Goal: Task Accomplishment & Management: Complete application form

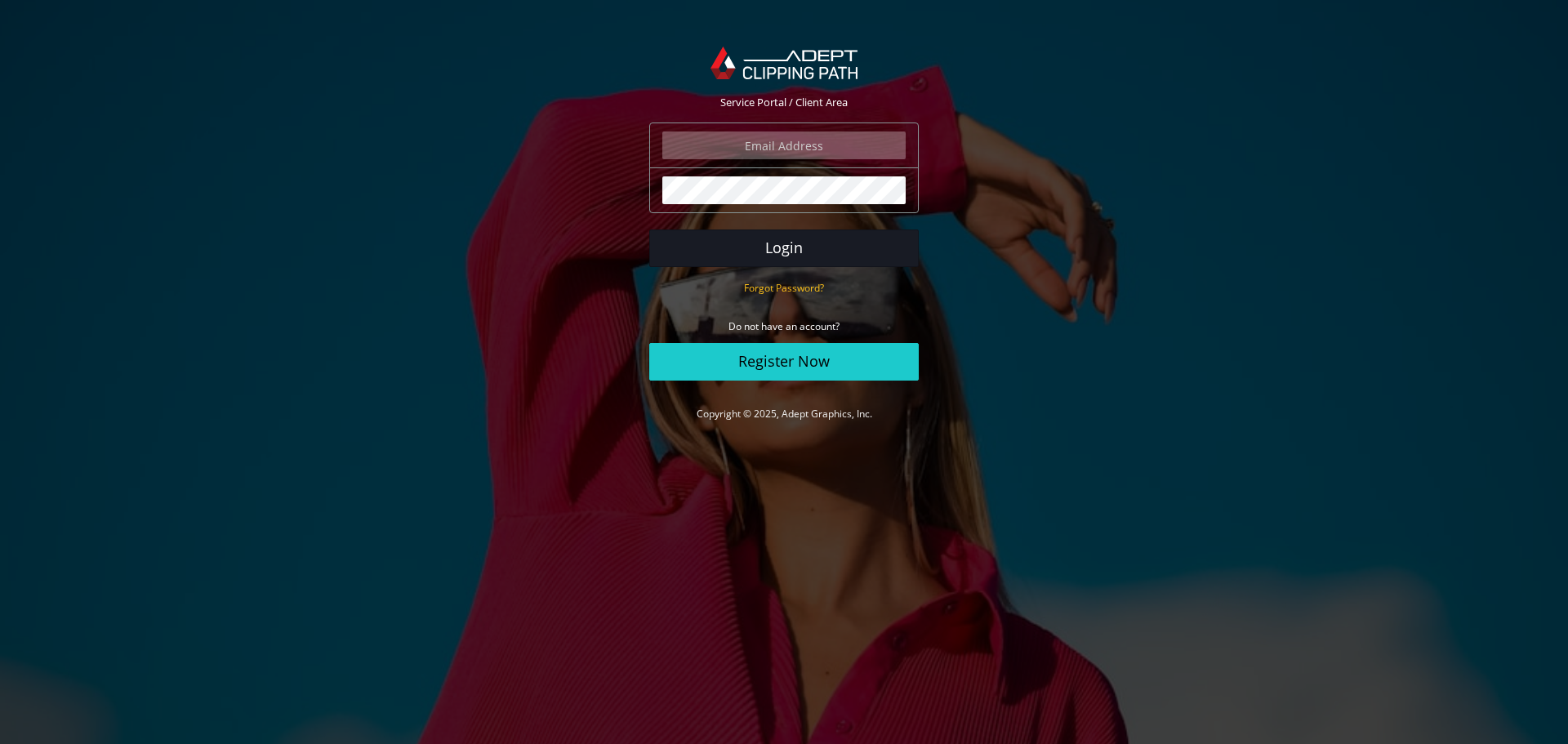
type input "[EMAIL_ADDRESS][DOMAIN_NAME]"
click at [823, 250] on button "Login" at bounding box center [784, 248] width 269 height 38
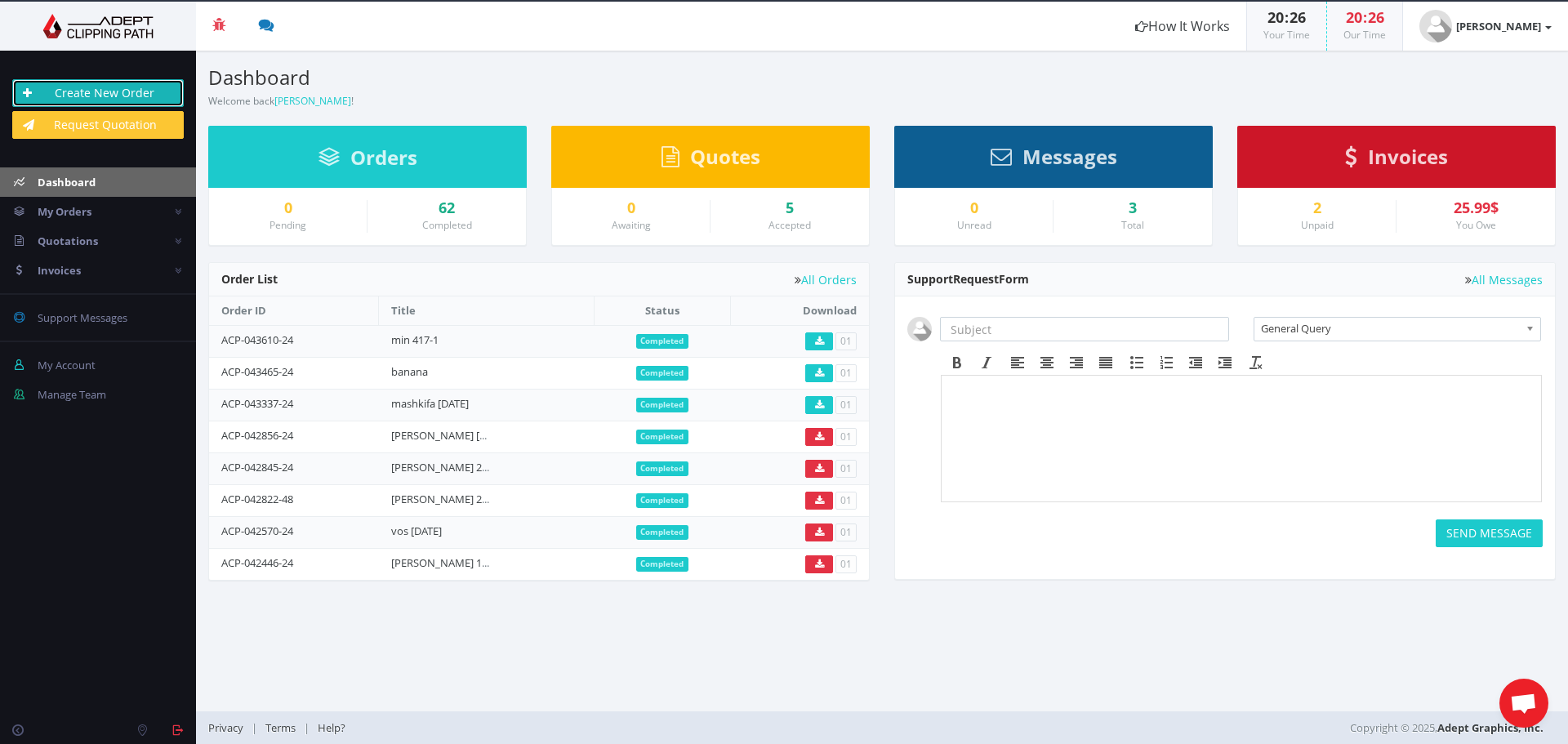
click at [107, 95] on link "Create New Order" at bounding box center [98, 93] width 172 height 28
